Goal: Navigation & Orientation: Find specific page/section

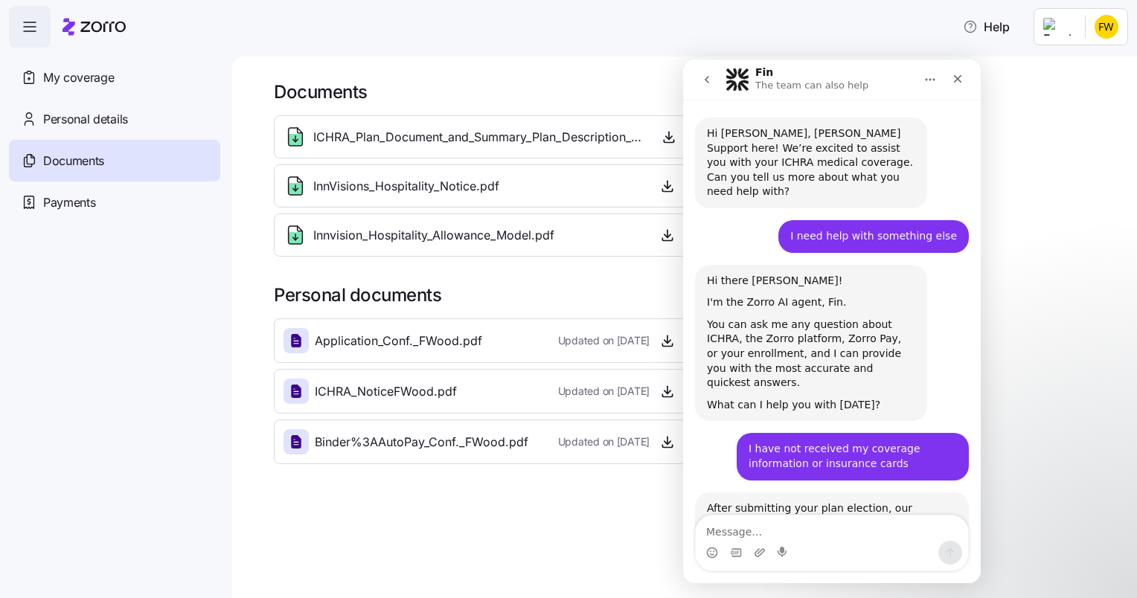
scroll to position [2, 0]
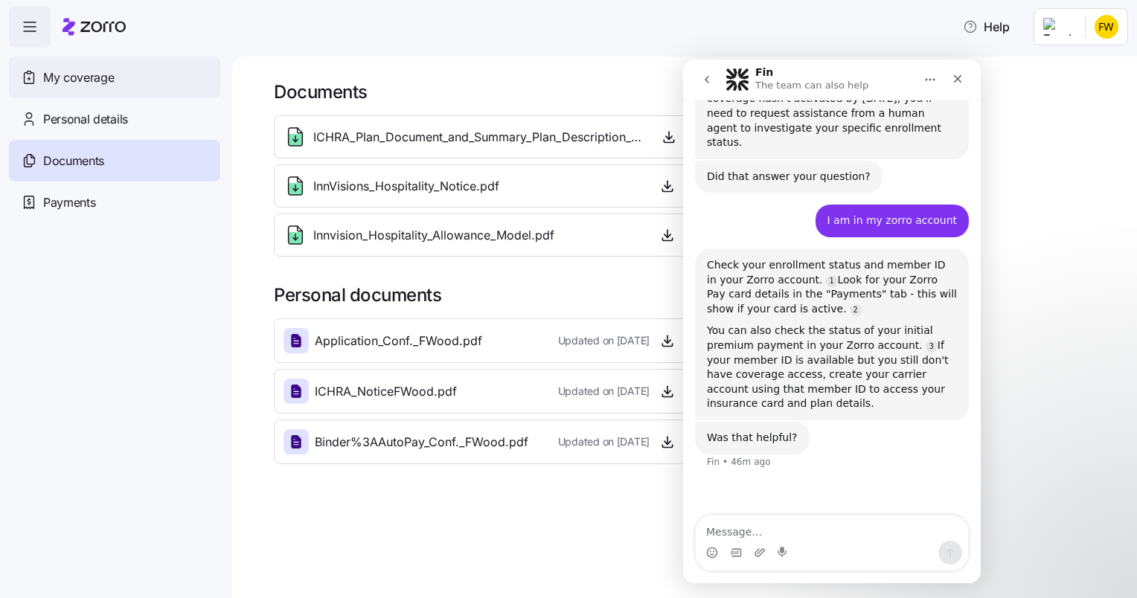
click at [86, 82] on span "My coverage" at bounding box center [78, 77] width 71 height 19
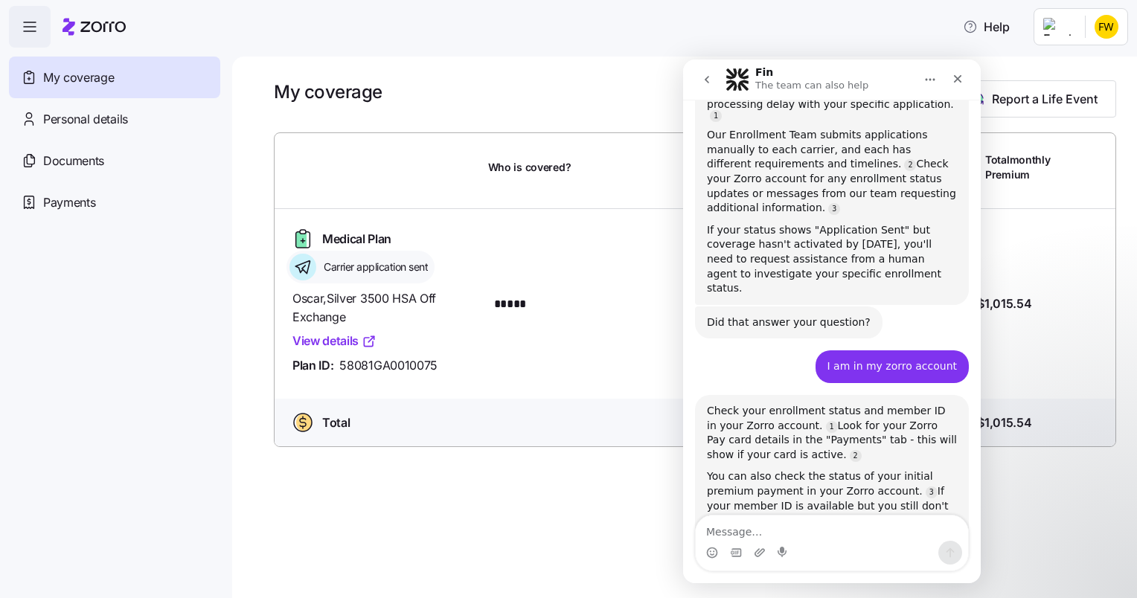
scroll to position [1084, 0]
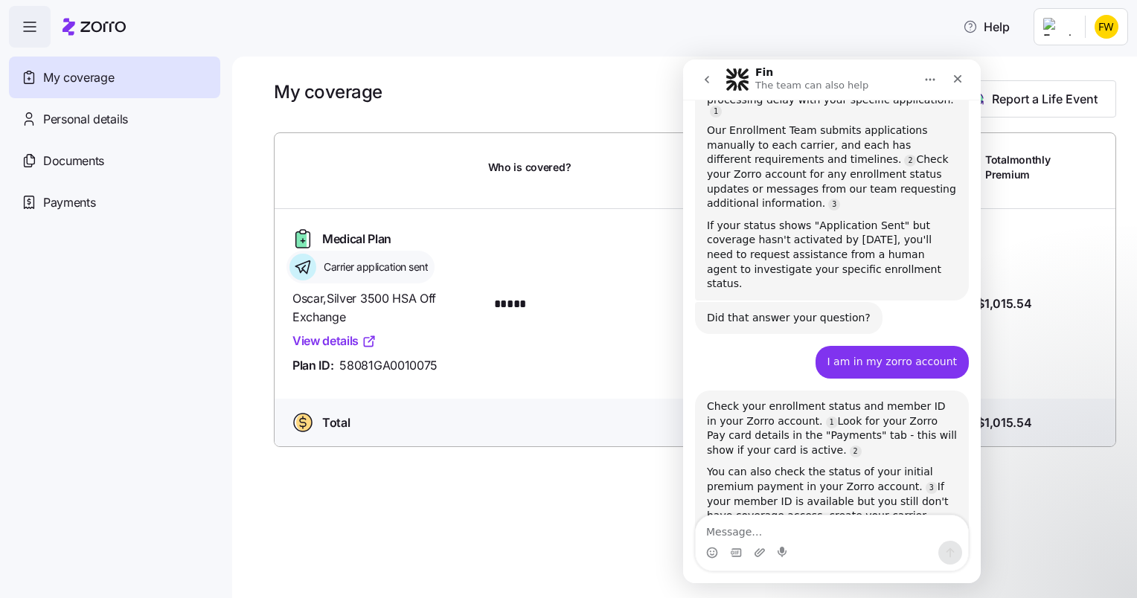
click at [308, 35] on div "Help" at bounding box center [568, 27] width 1119 height 42
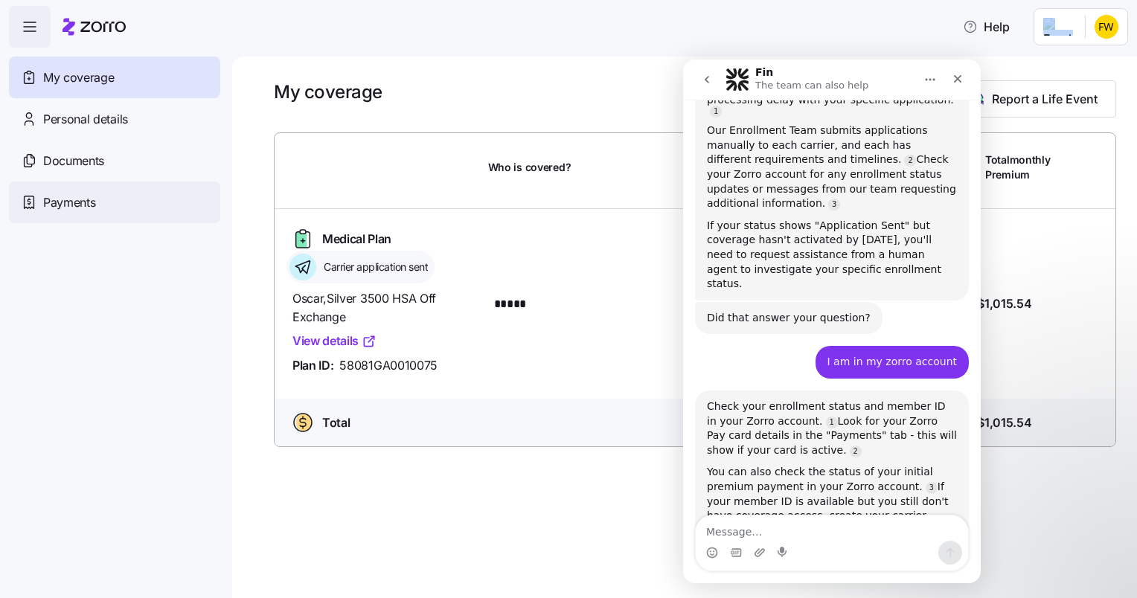
click at [72, 205] on span "Payments" at bounding box center [69, 202] width 52 height 19
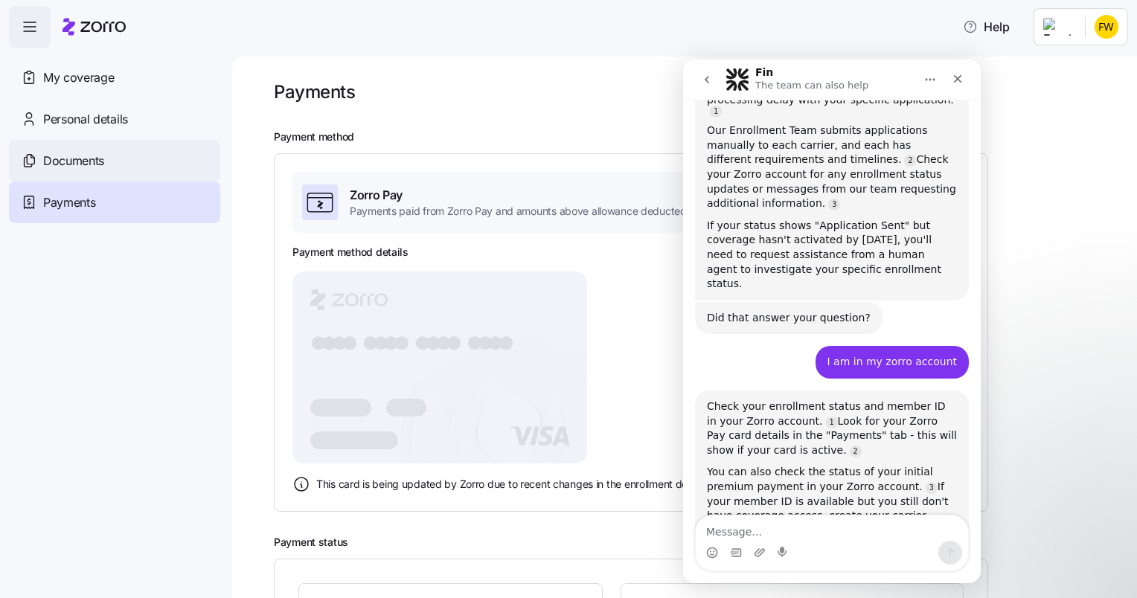
click at [98, 159] on span "Documents" at bounding box center [73, 161] width 61 height 19
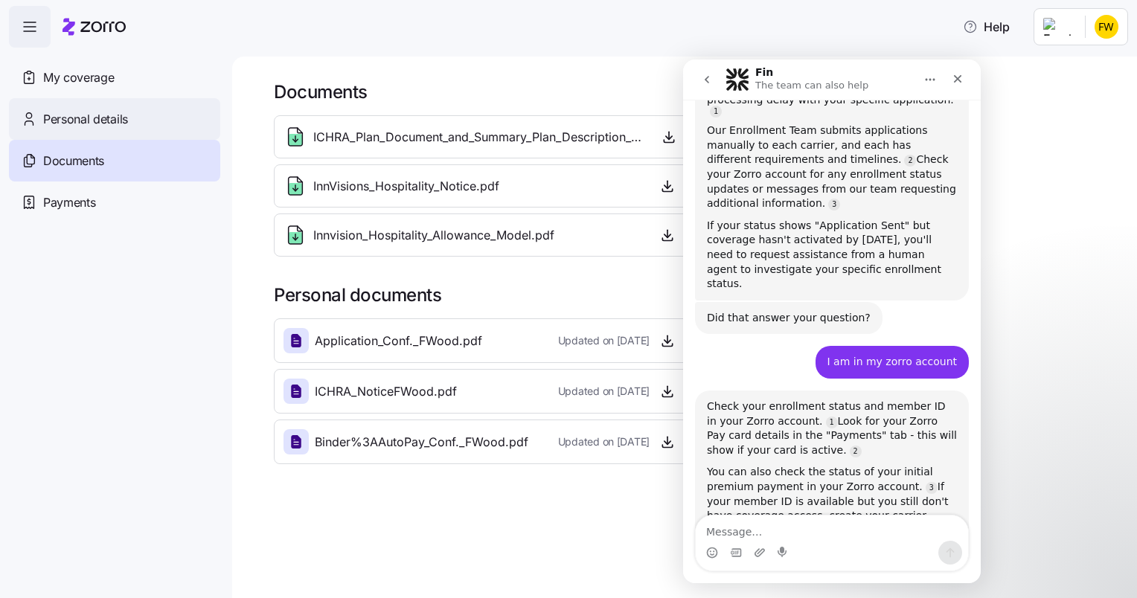
click at [98, 120] on span "Personal details" at bounding box center [85, 119] width 85 height 19
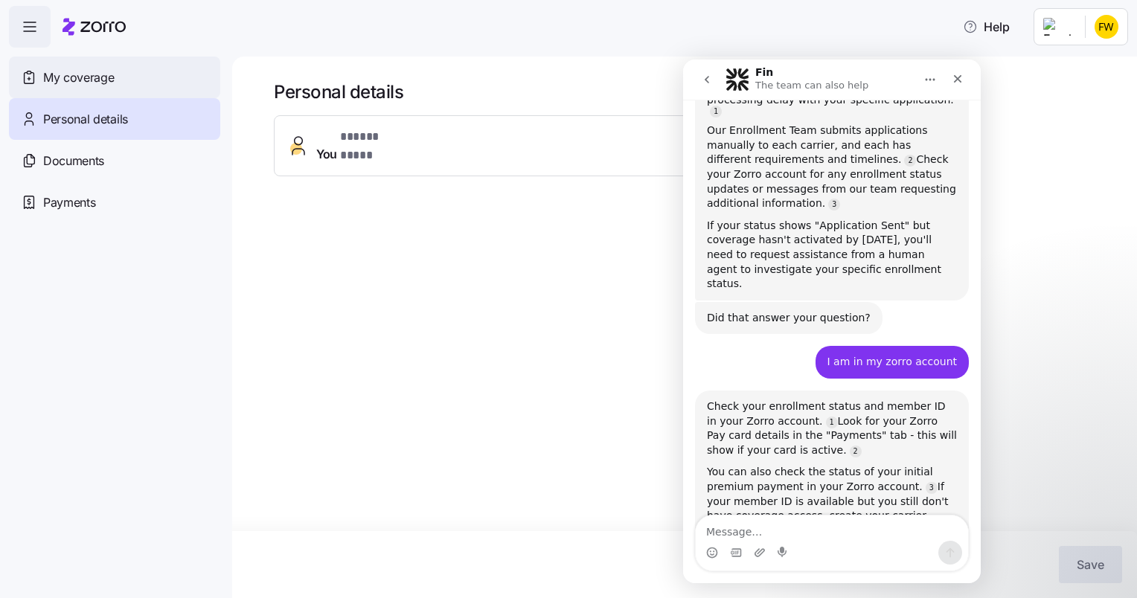
click at [74, 74] on span "My coverage" at bounding box center [78, 77] width 71 height 19
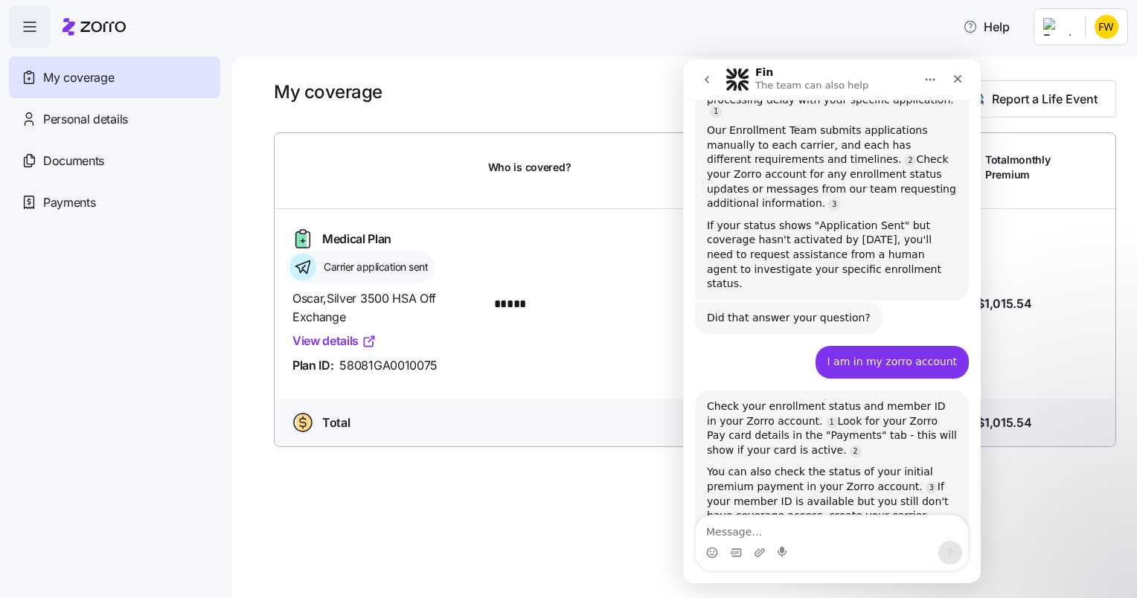
click at [1107, 32] on html "Help My coverage Personal details Documents Partners hub Payments My coverage R…" at bounding box center [568, 294] width 1137 height 589
click at [1098, 91] on div "Log out" at bounding box center [1077, 91] width 90 height 24
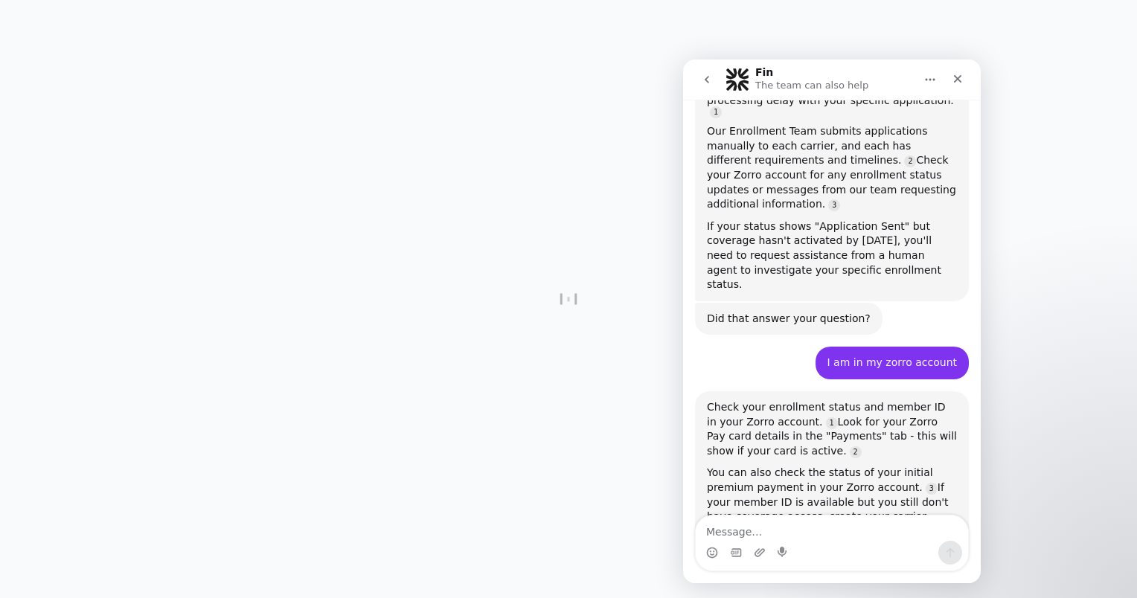
scroll to position [1084, 0]
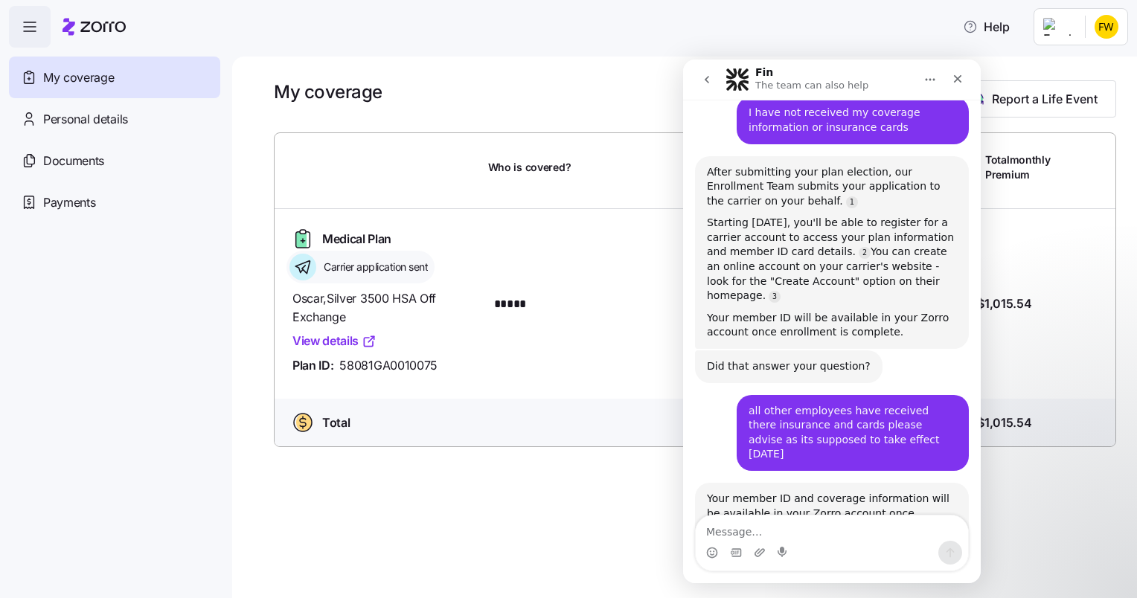
scroll to position [339, 0]
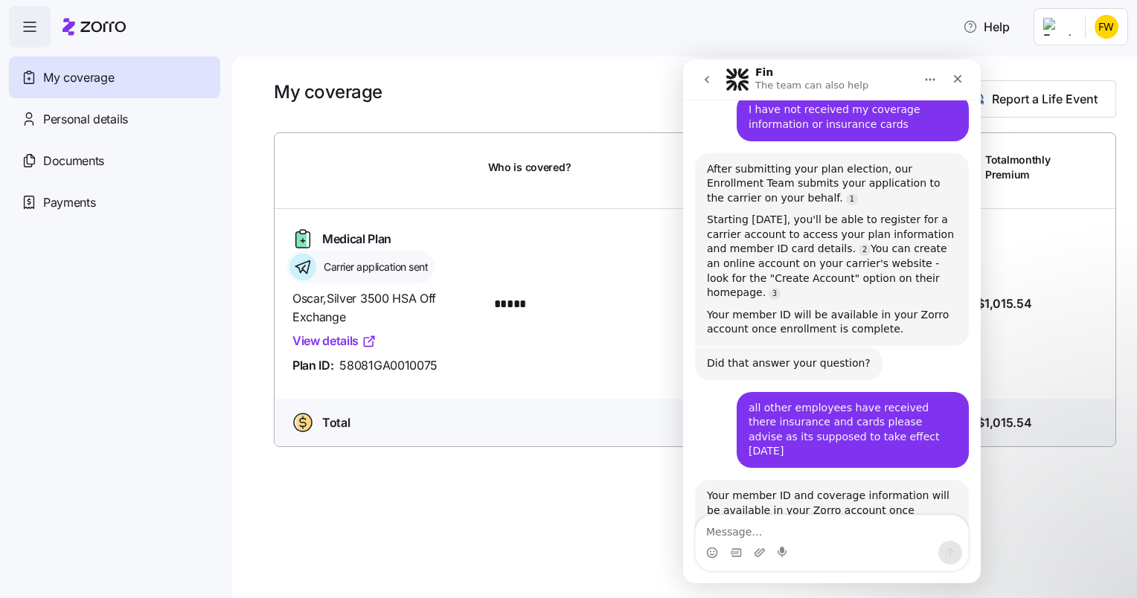
click at [426, 80] on div "My coverage Report a Life Event" at bounding box center [695, 98] width 842 height 37
drag, startPoint x: 1664, startPoint y: 322, endPoint x: 977, endPoint y: 319, distance: 686.9
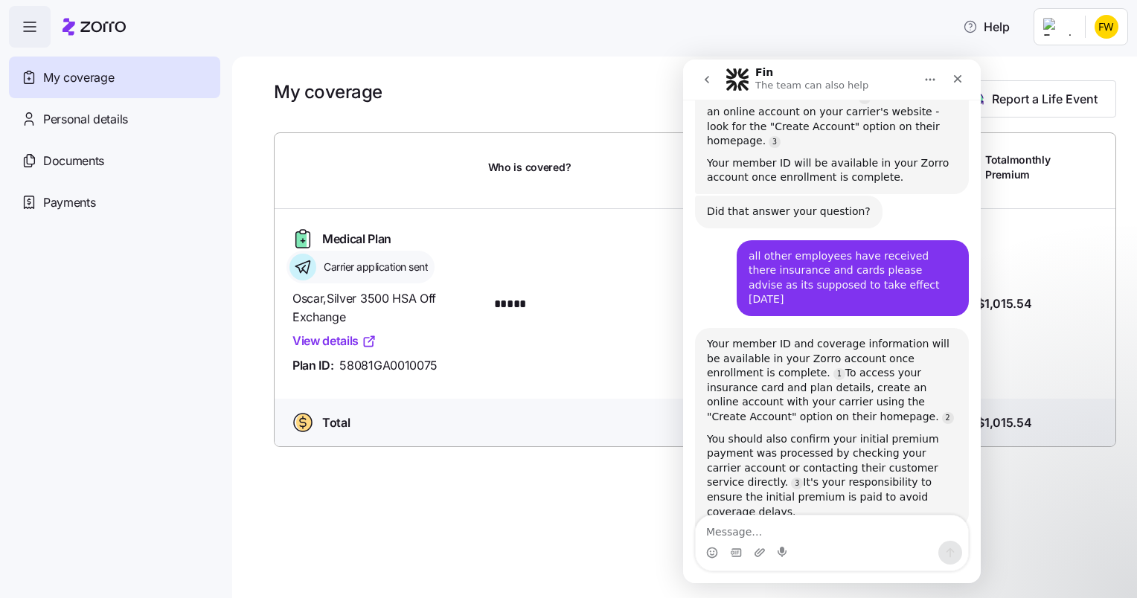
scroll to position [514, 0]
